Goal: Information Seeking & Learning: Learn about a topic

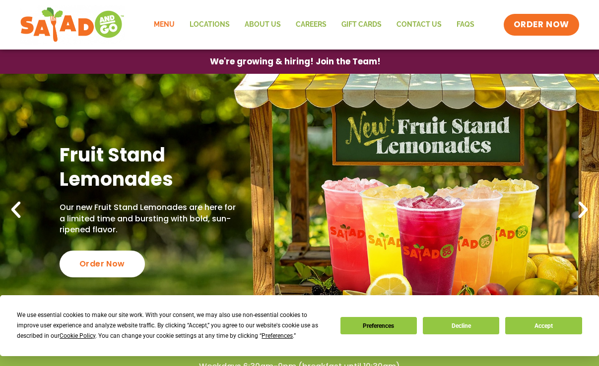
click at [173, 24] on link "Menu" at bounding box center [164, 24] width 36 height 23
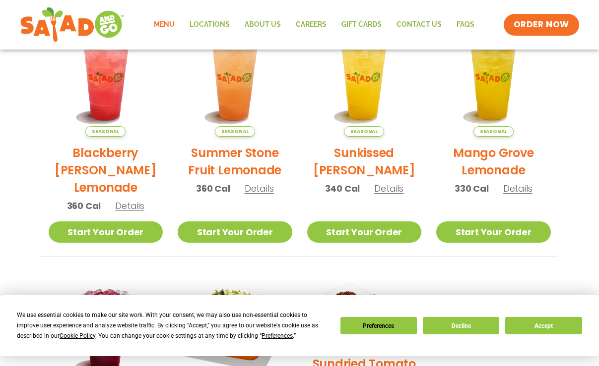
scroll to position [31, 0]
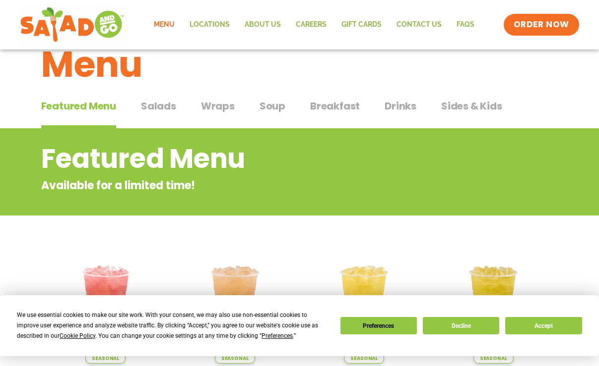
click at [223, 102] on span "Wraps" at bounding box center [218, 106] width 34 height 15
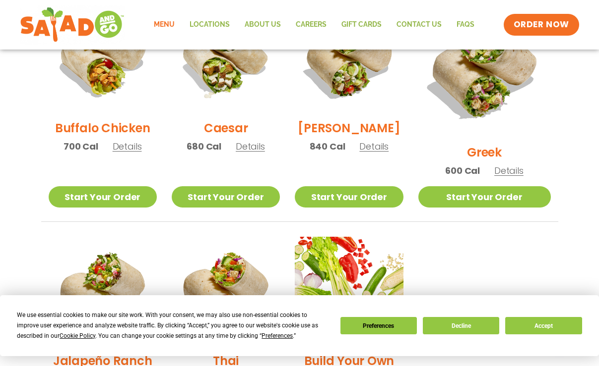
scroll to position [514, 0]
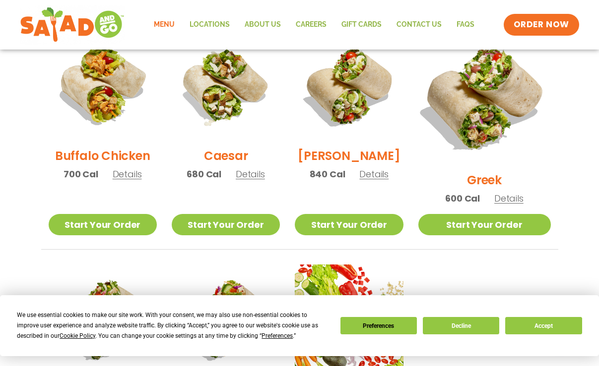
click at [476, 128] on img at bounding box center [483, 97] width 155 height 155
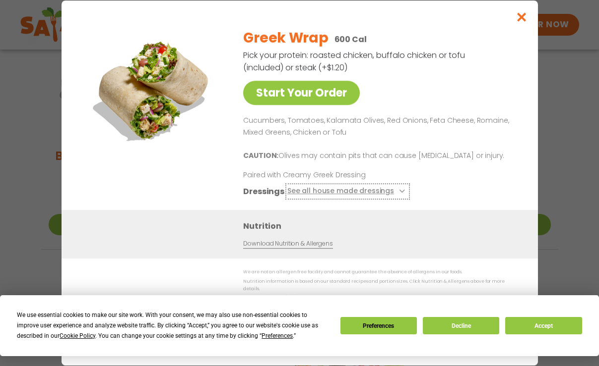
click at [391, 197] on button "See all house made dressings" at bounding box center [347, 191] width 121 height 12
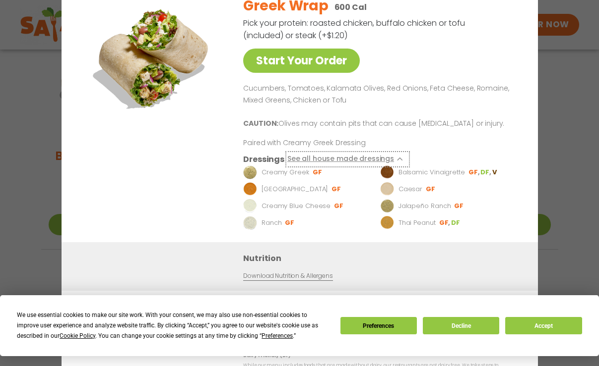
click at [369, 157] on button "See all house made dressings" at bounding box center [347, 159] width 121 height 12
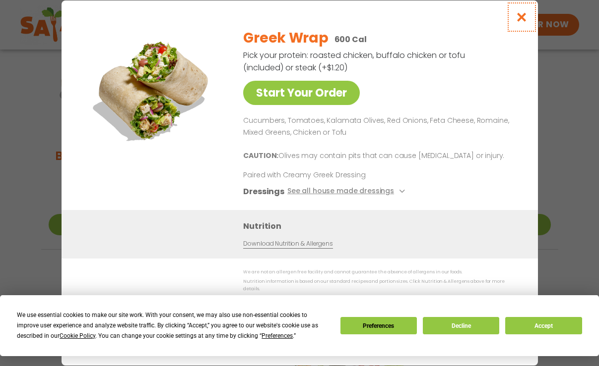
click at [515, 16] on icon "Close modal" at bounding box center [521, 17] width 12 height 10
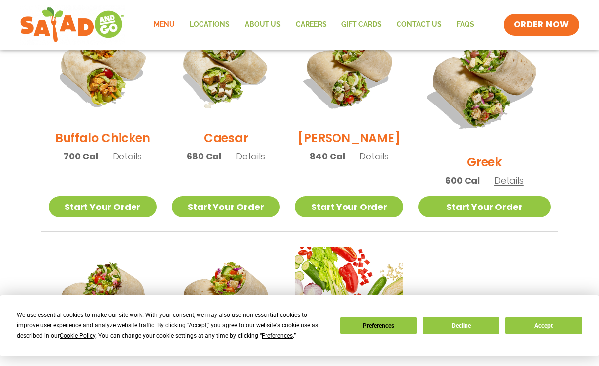
scroll to position [520, 0]
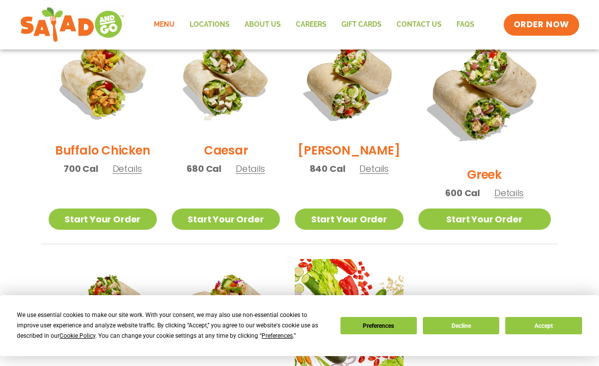
click at [250, 79] on img at bounding box center [226, 80] width 108 height 108
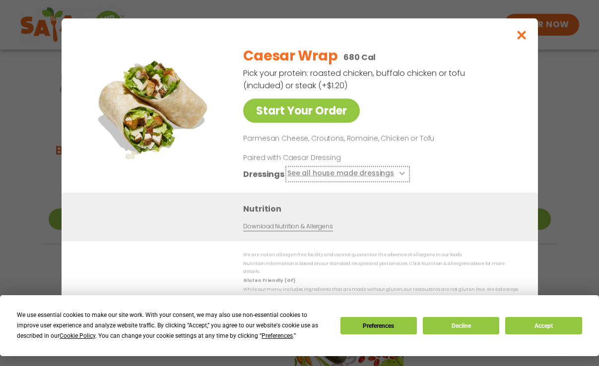
click at [391, 180] on button "See all house made dressings" at bounding box center [347, 174] width 121 height 12
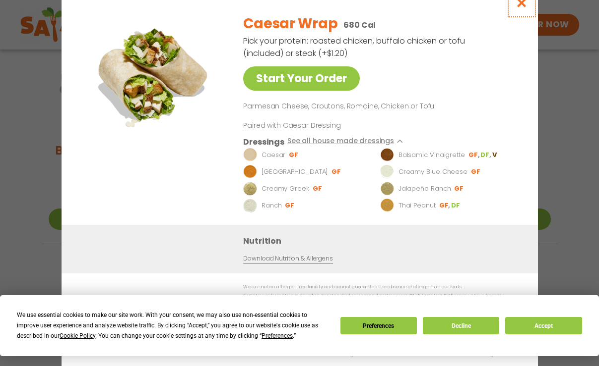
click at [523, 3] on icon "Close modal" at bounding box center [521, 3] width 12 height 10
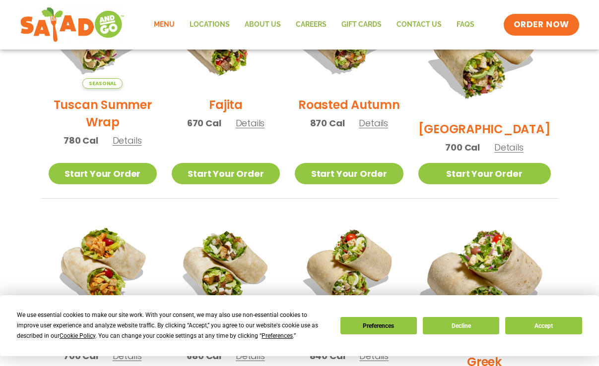
scroll to position [331, 0]
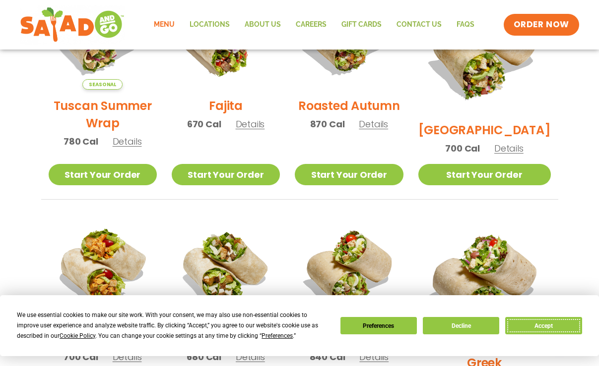
click at [529, 319] on button "Accept" at bounding box center [543, 325] width 76 height 17
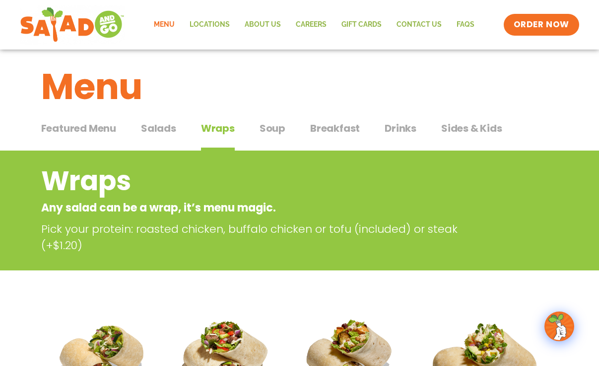
scroll to position [8, 0]
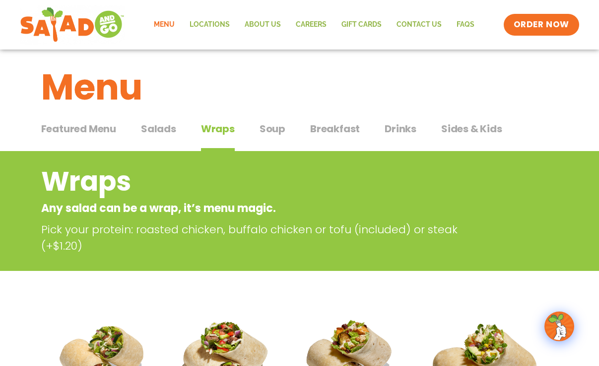
click at [434, 129] on div "Featured Menu Featured Menu Salads Salads Wraps Wraps Soup Soup Breakfast Break…" at bounding box center [299, 135] width 517 height 34
click at [458, 133] on span "Sides & Kids" at bounding box center [471, 128] width 61 height 15
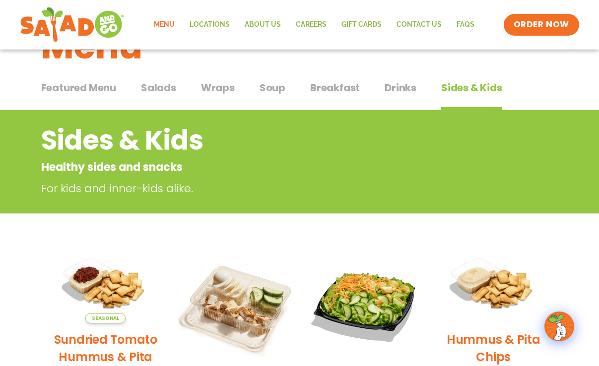
scroll to position [36, 0]
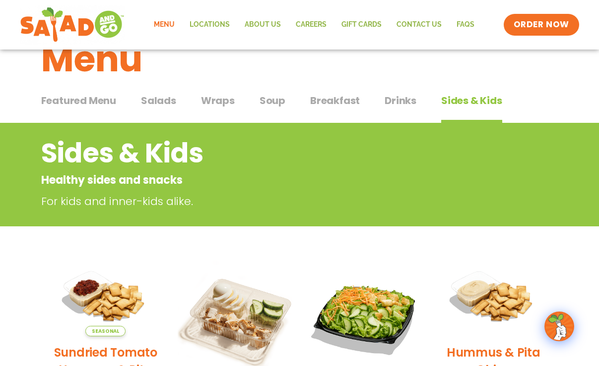
click at [405, 102] on span "Drinks" at bounding box center [400, 100] width 32 height 15
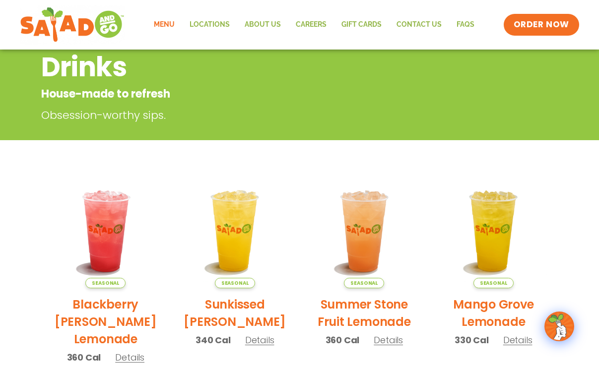
scroll to position [121, 0]
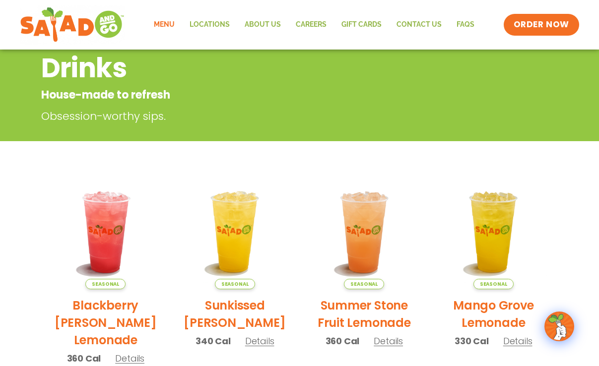
click at [169, 29] on link "Menu" at bounding box center [164, 24] width 36 height 23
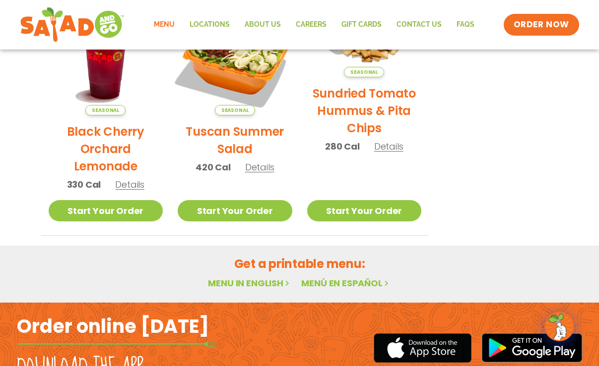
scroll to position [617, 0]
